Goal: Task Accomplishment & Management: Manage account settings

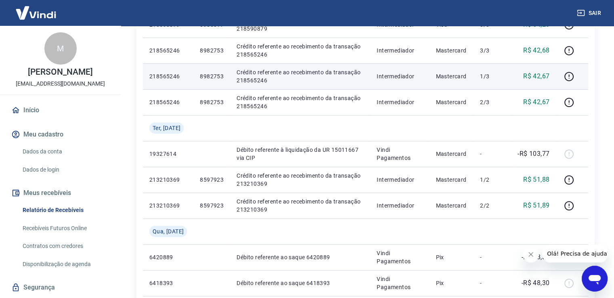
scroll to position [491, 0]
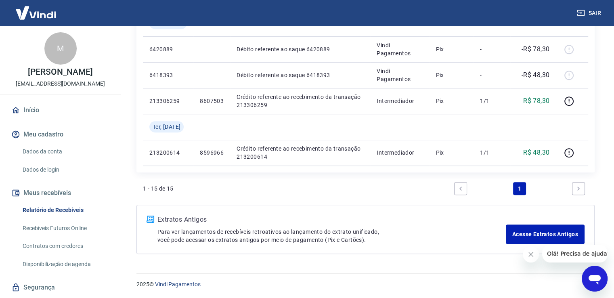
click at [574, 187] on link "Next page" at bounding box center [578, 188] width 13 height 13
click at [578, 187] on icon "Next page" at bounding box center [578, 189] width 2 height 4
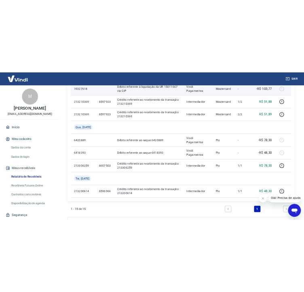
scroll to position [444, 0]
